Goal: Transaction & Acquisition: Purchase product/service

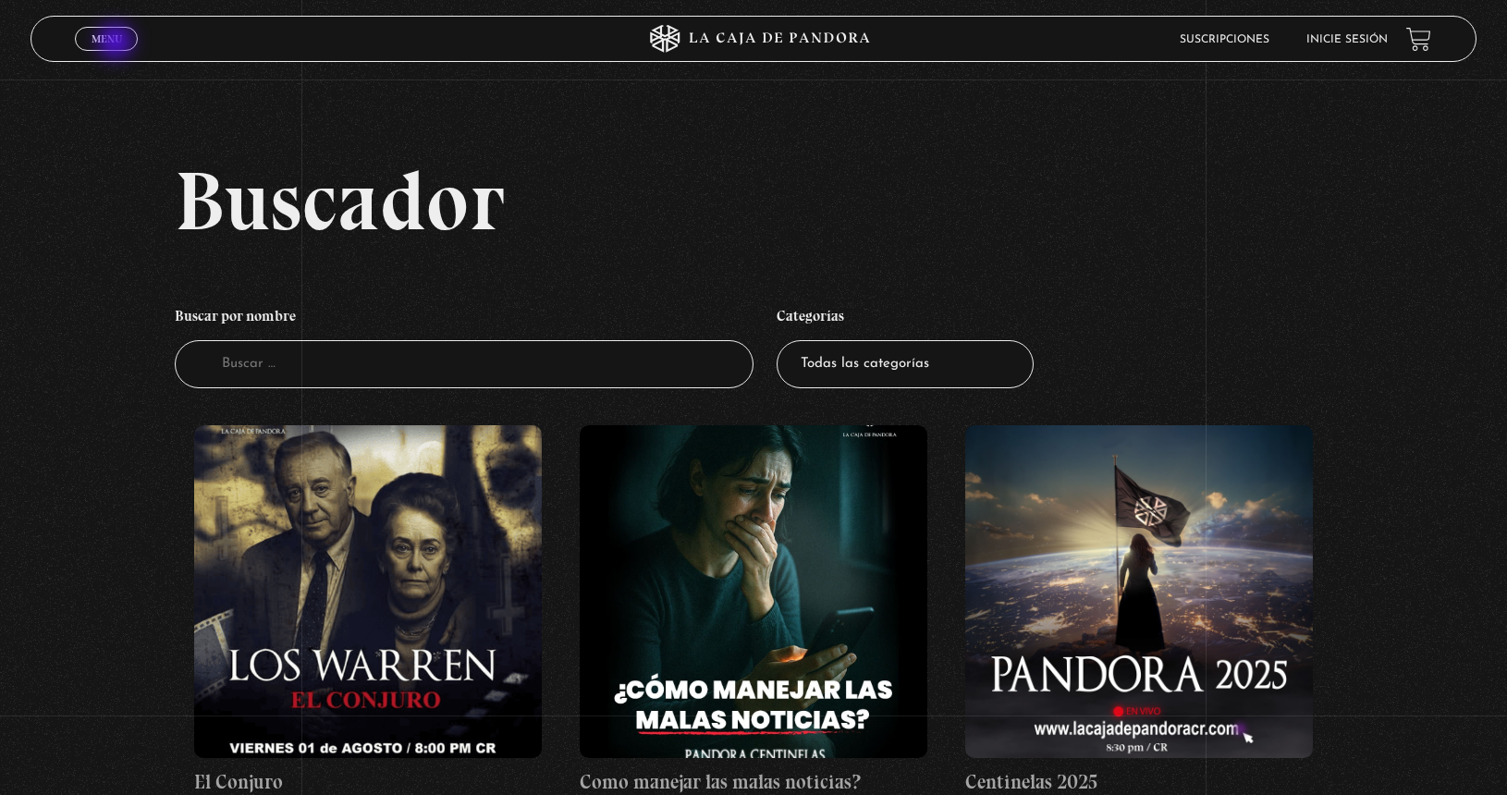
click at [117, 43] on span "Menu" at bounding box center [107, 38] width 31 height 11
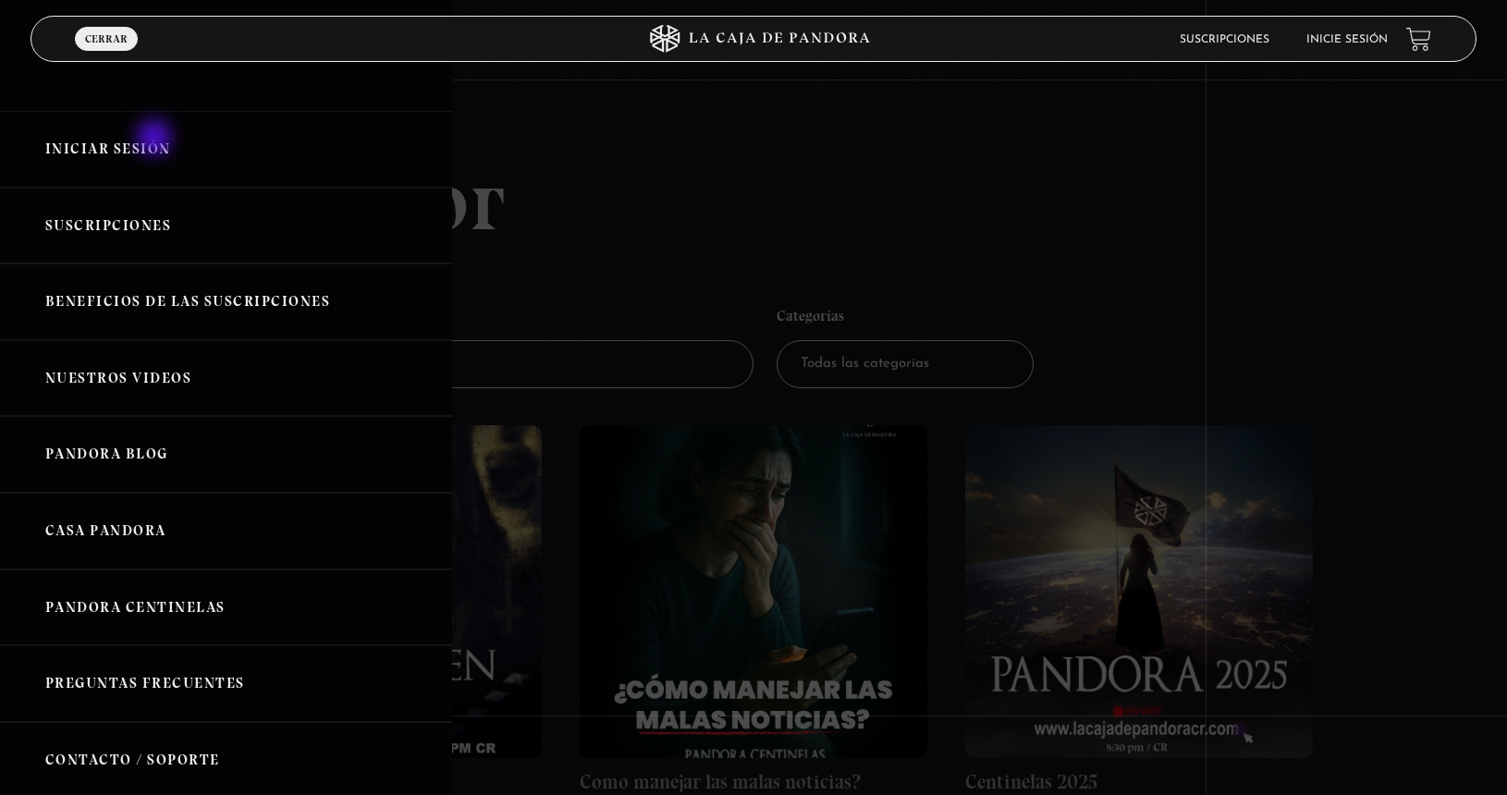
click at [156, 140] on link "Iniciar Sesión" at bounding box center [226, 149] width 452 height 77
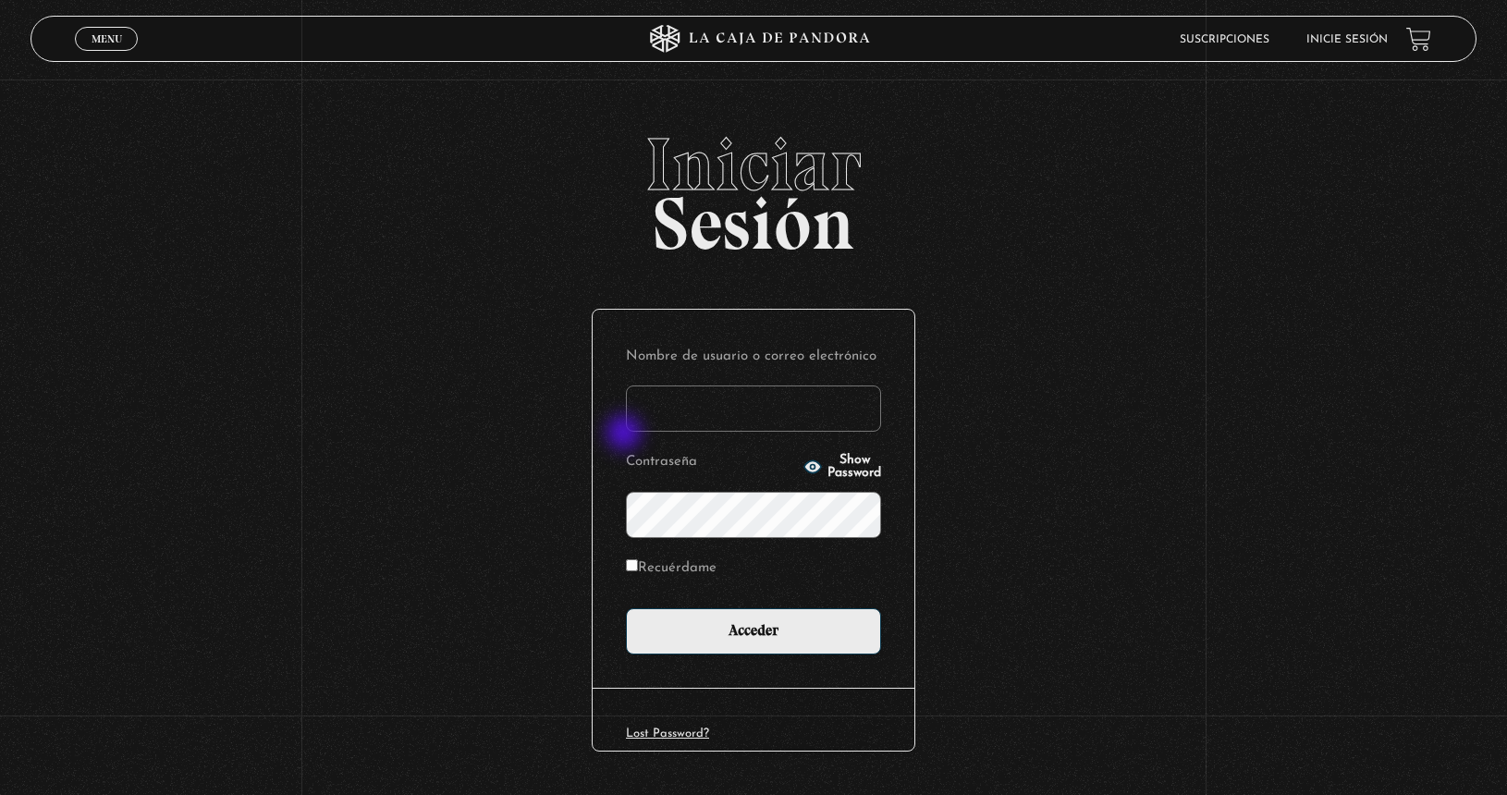
type input "mariajosesolano7@gmail.com"
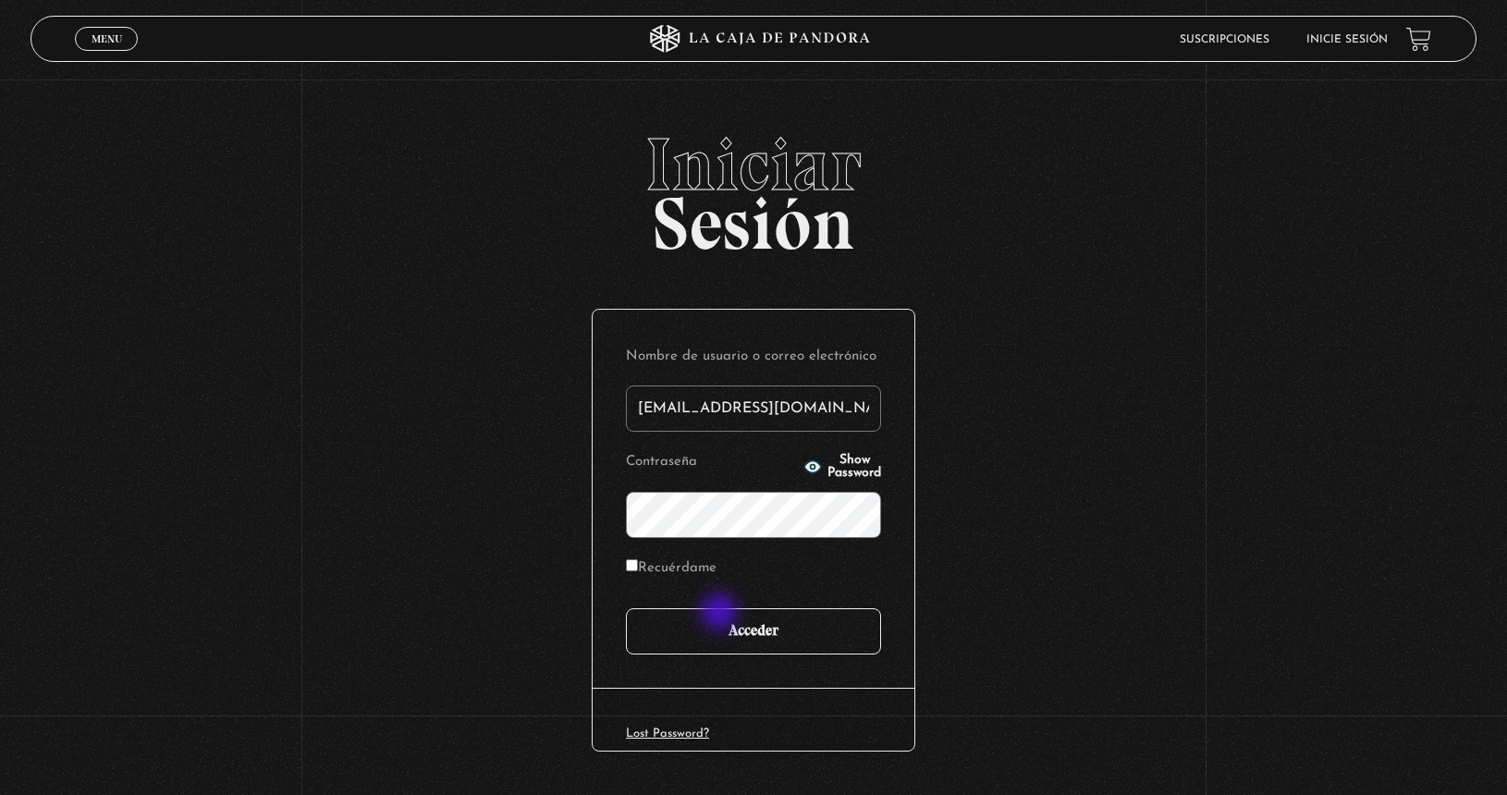
click at [719, 630] on input "Acceder" at bounding box center [753, 631] width 255 height 46
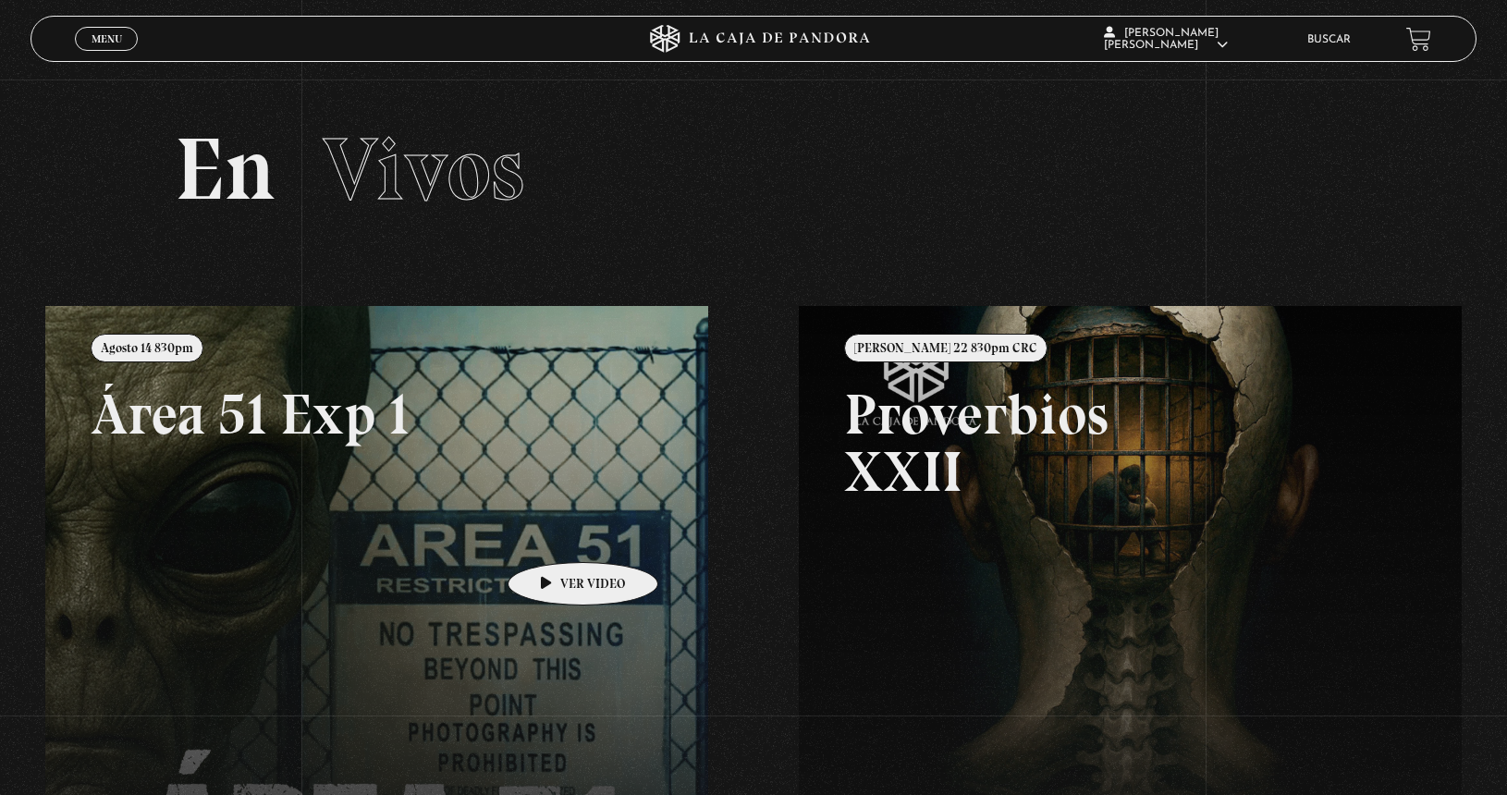
click at [553, 534] on link at bounding box center [798, 703] width 1507 height 795
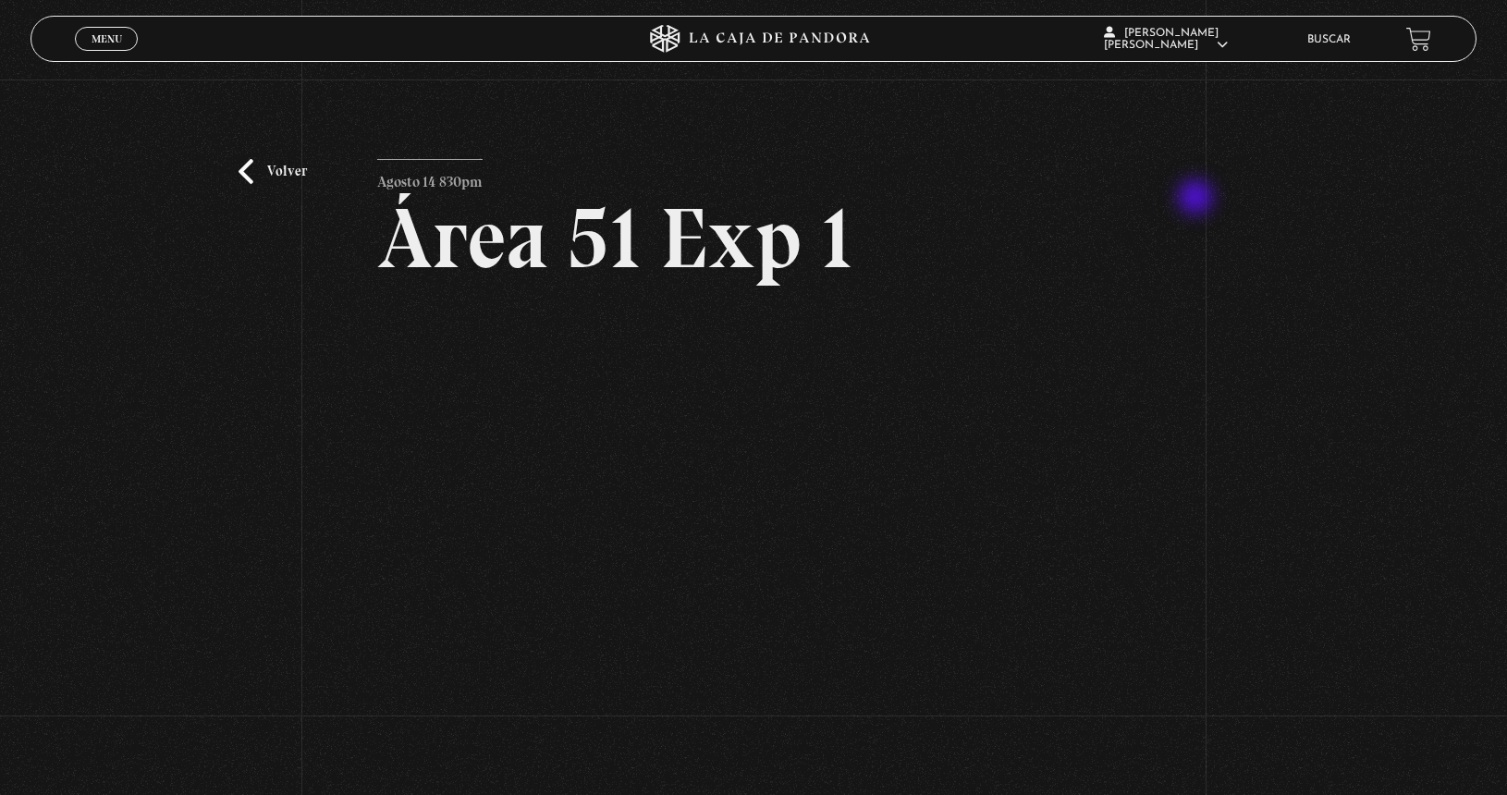
click at [1197, 199] on div "Volver Agosto 14 830pm Área 51 Exp 1" at bounding box center [753, 424] width 1507 height 689
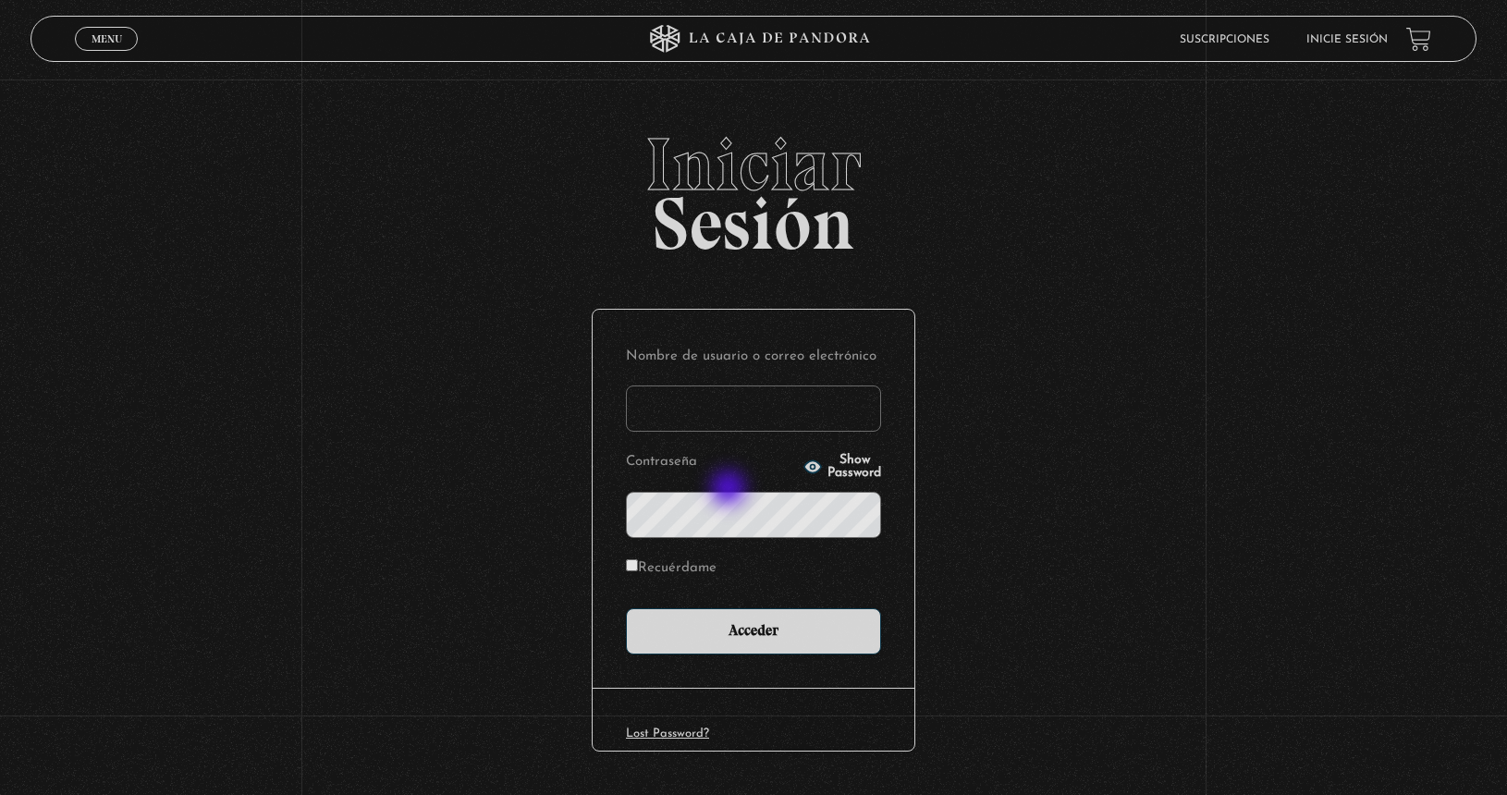
type input "[EMAIL_ADDRESS][DOMAIN_NAME]"
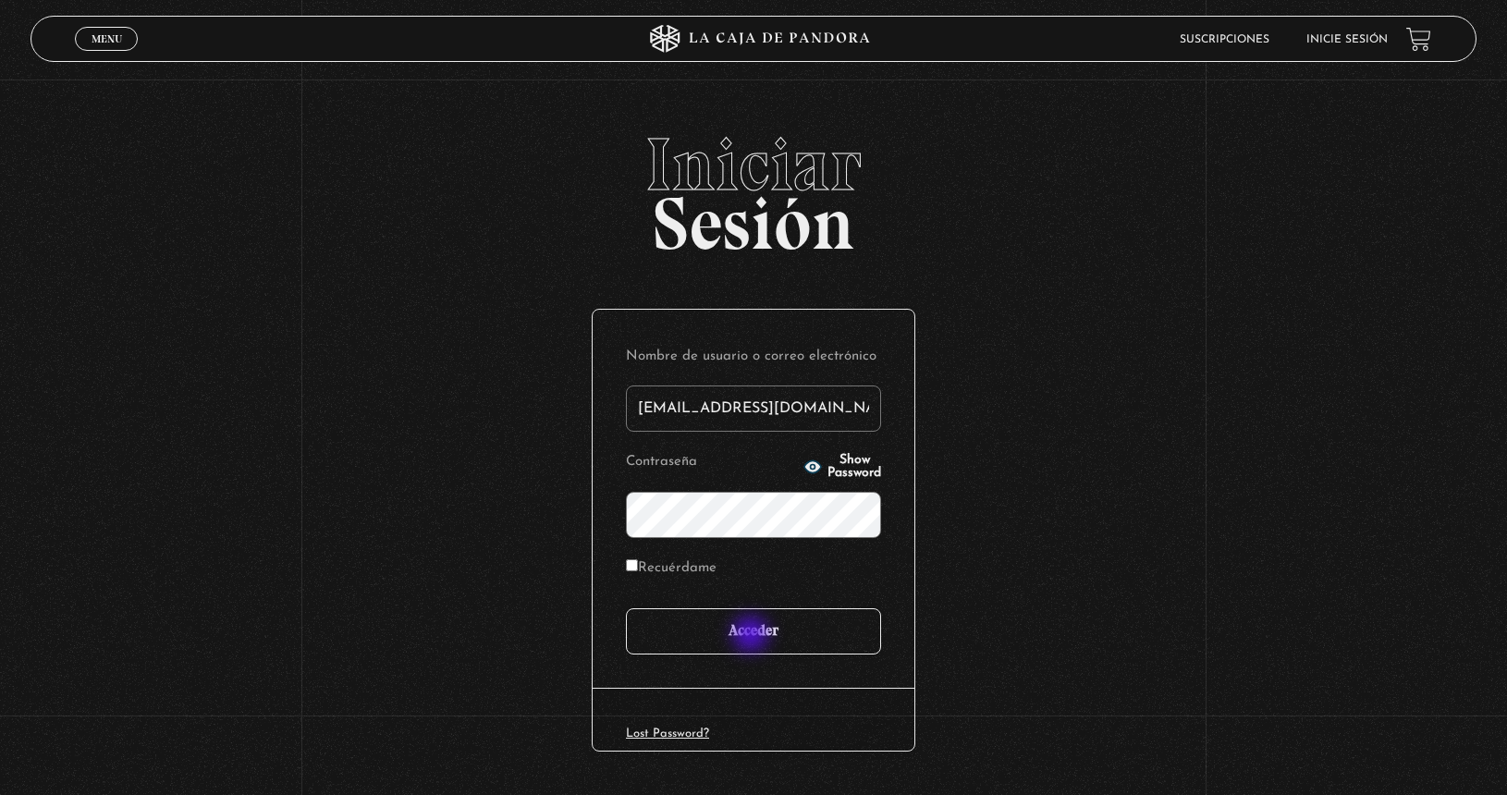
click at [753, 636] on input "Acceder" at bounding box center [753, 631] width 255 height 46
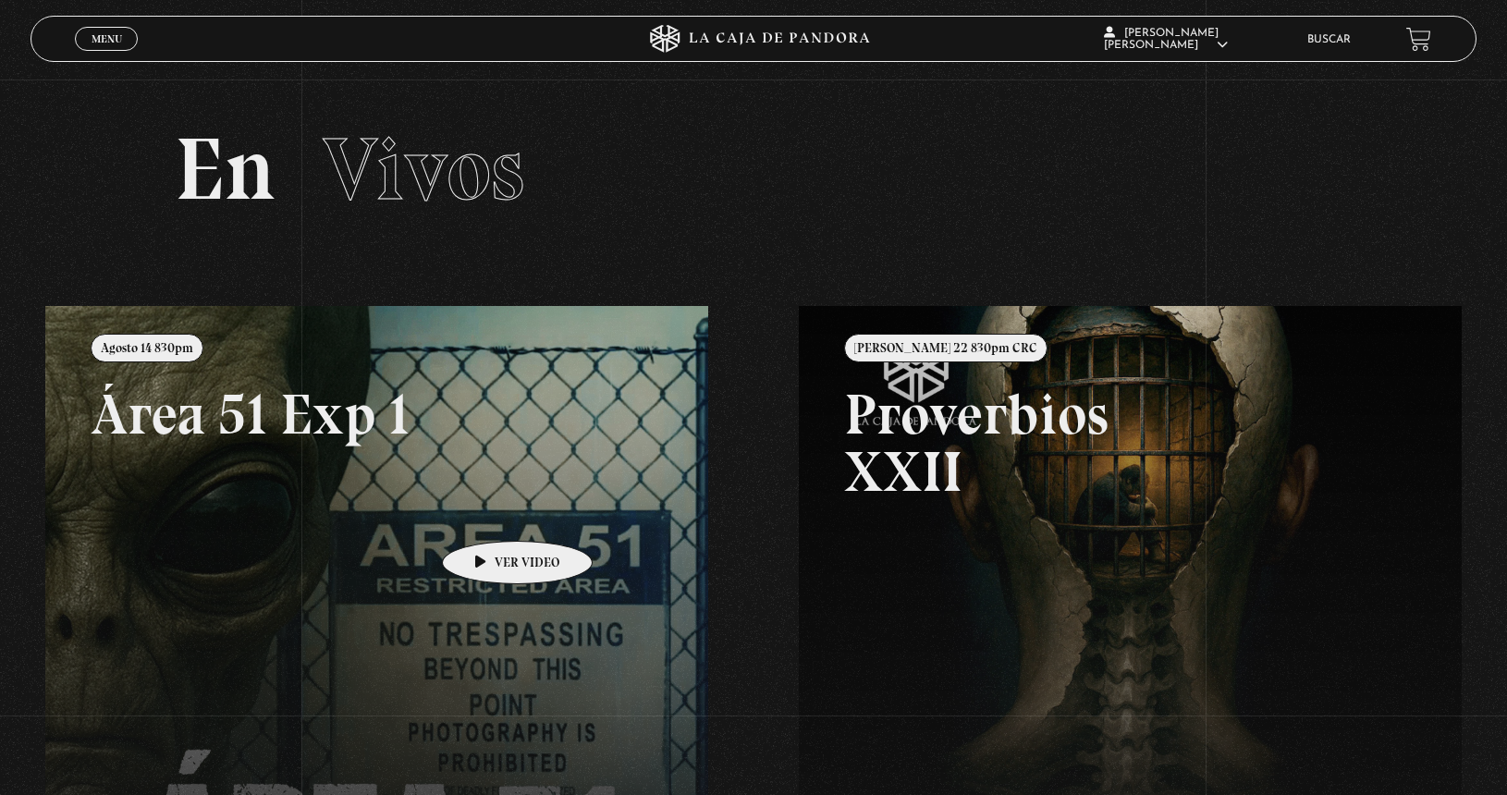
click at [482, 516] on link at bounding box center [798, 703] width 1507 height 795
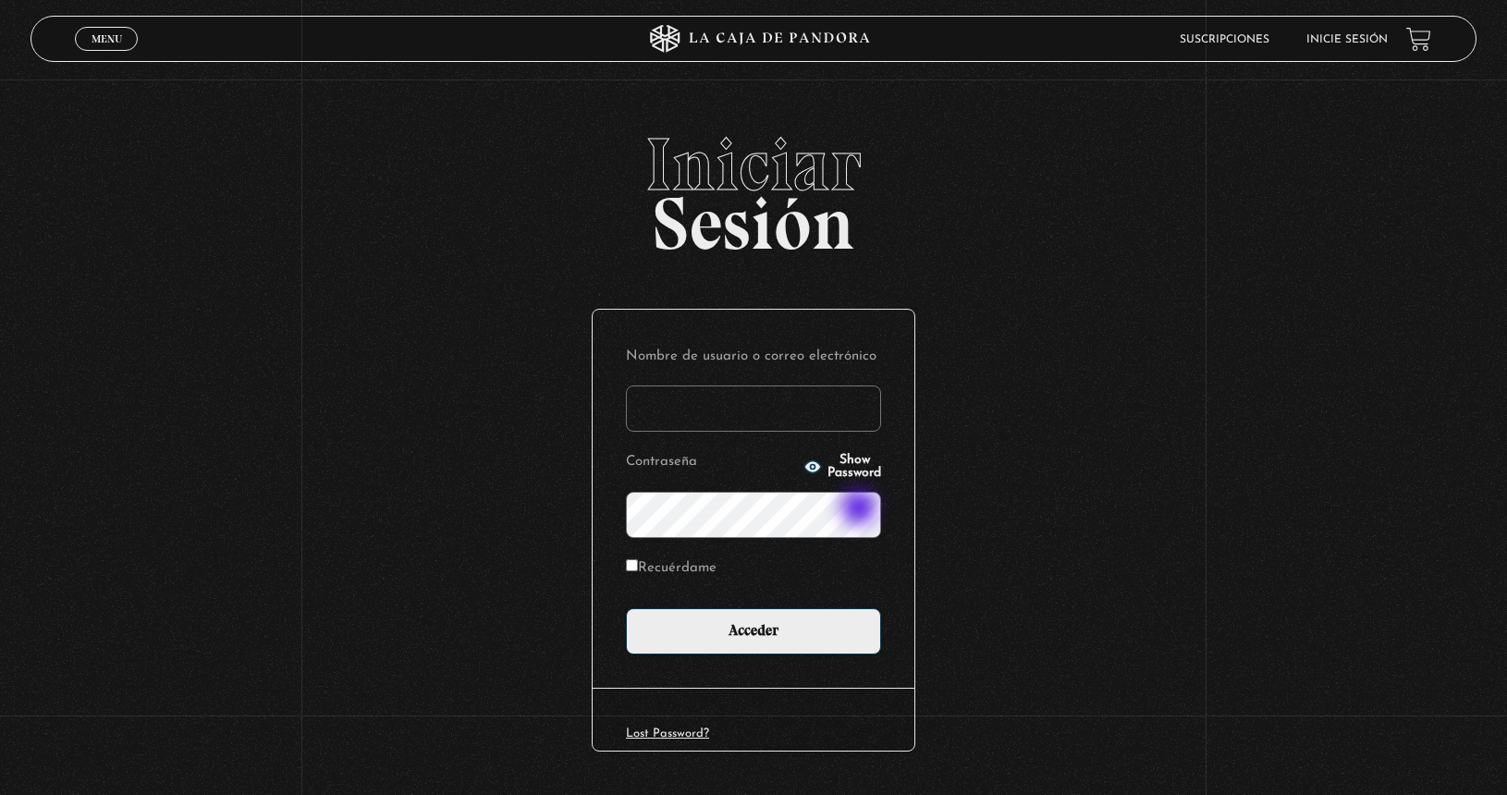
type input "[EMAIL_ADDRESS][DOMAIN_NAME]"
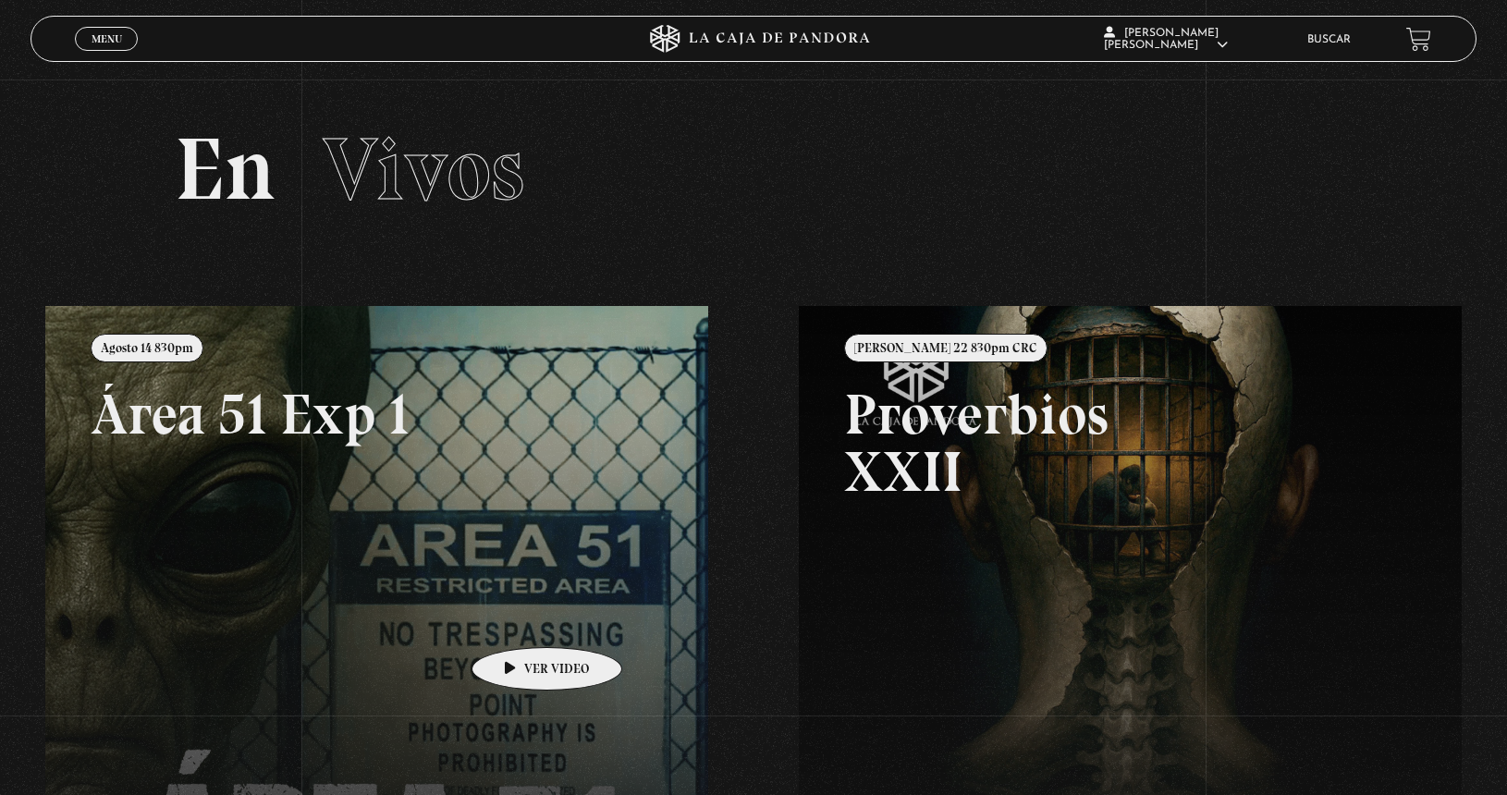
click at [516, 619] on link at bounding box center [798, 703] width 1507 height 795
